Goal: Task Accomplishment & Management: Manage account settings

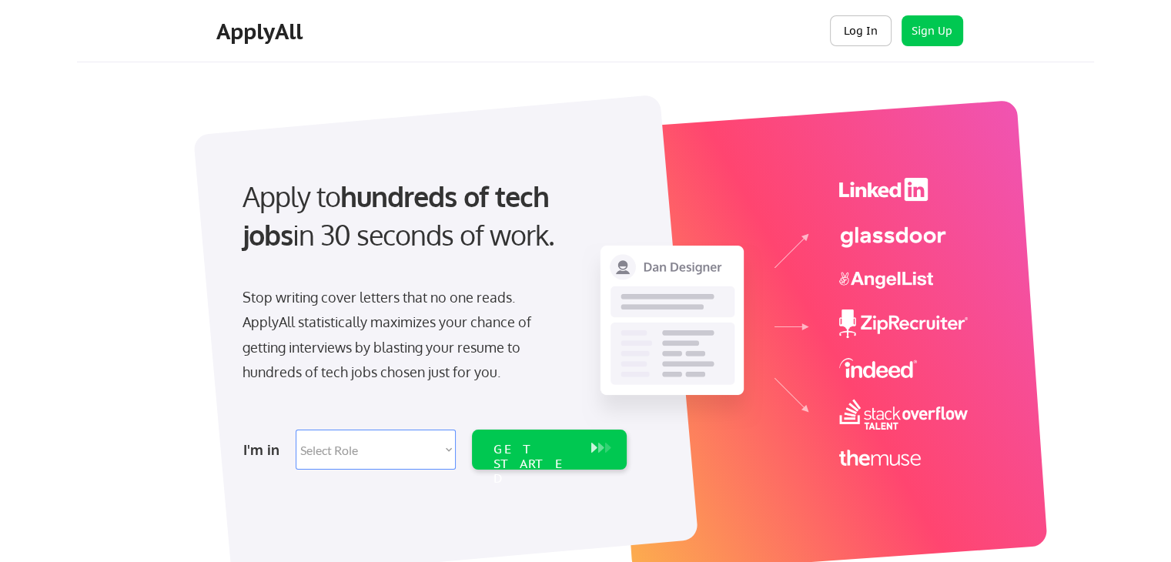
click at [862, 23] on button "Log In" at bounding box center [861, 30] width 62 height 31
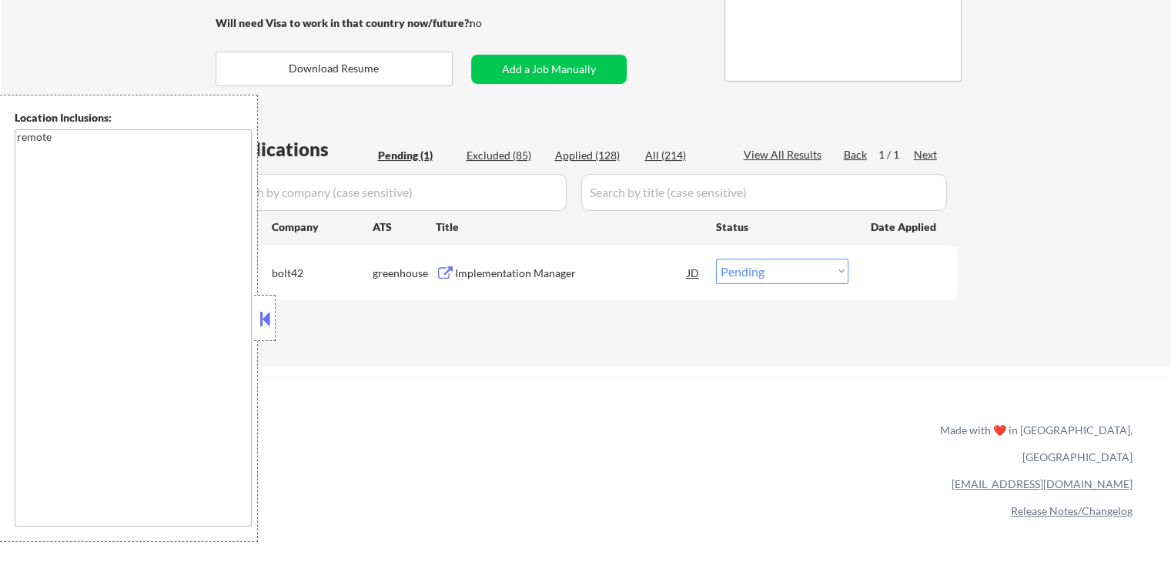
scroll to position [308, 0]
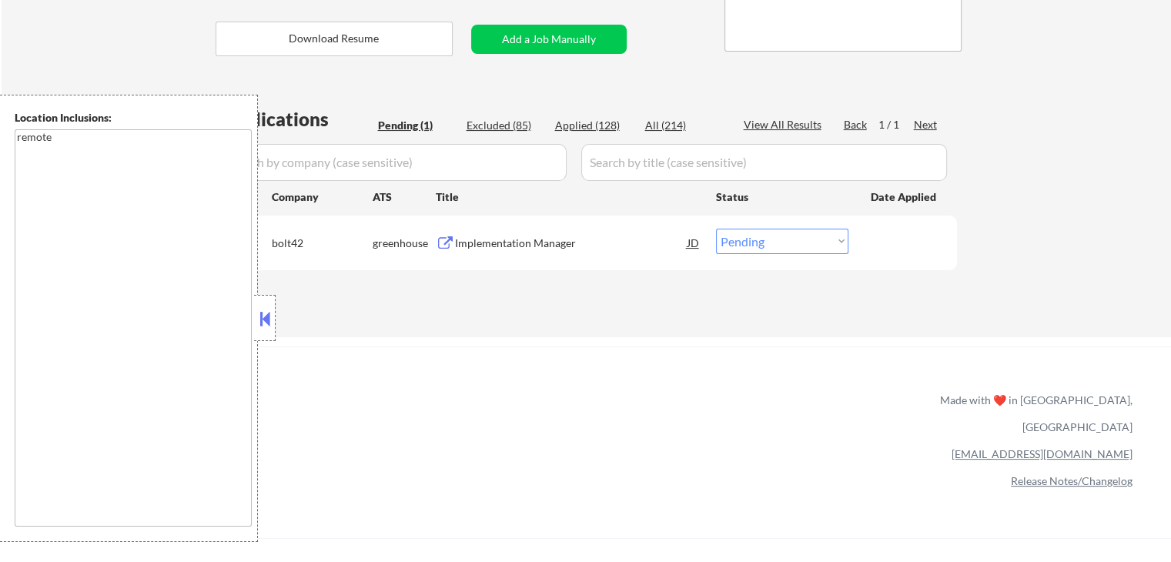
click at [544, 241] on div "Implementation Manager" at bounding box center [571, 243] width 232 height 15
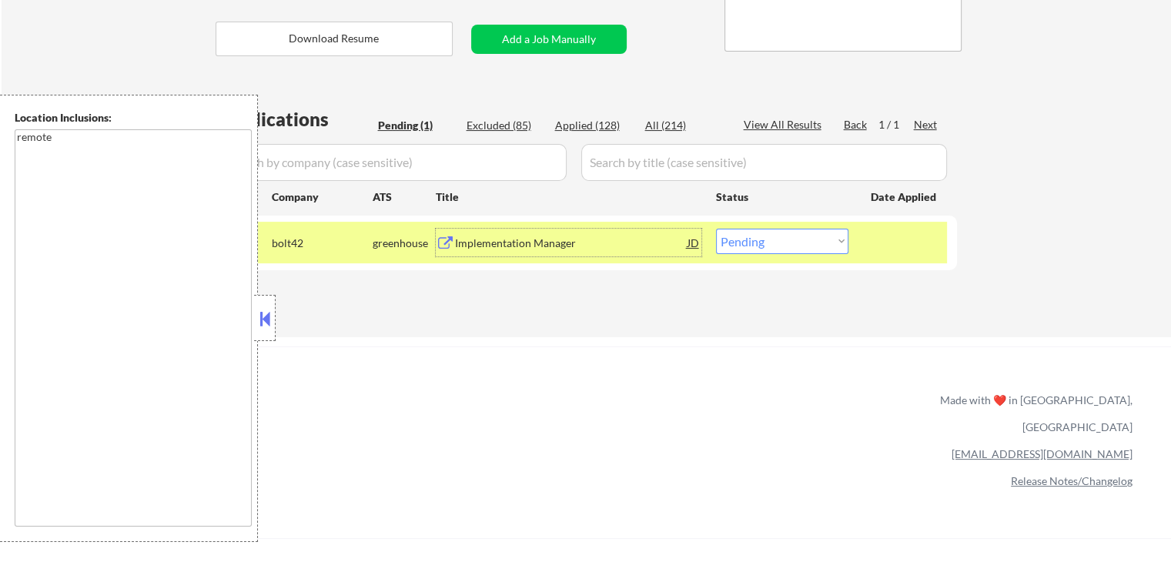
click at [768, 242] on select "Choose an option... Pending Applied Excluded (Questions) Excluded (Expired) Exc…" at bounding box center [782, 241] width 132 height 25
select select ""applied""
click at [716, 229] on select "Choose an option... Pending Applied Excluded (Questions) Excluded (Expired) Exc…" at bounding box center [782, 241] width 132 height 25
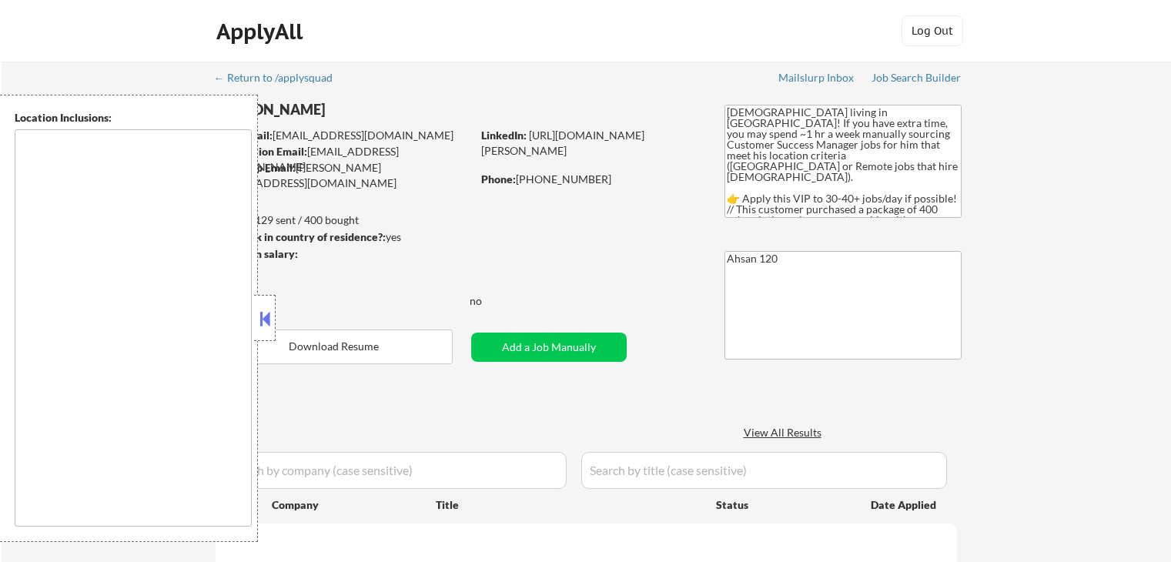
type textarea "remote"
